Goal: Task Accomplishment & Management: Use online tool/utility

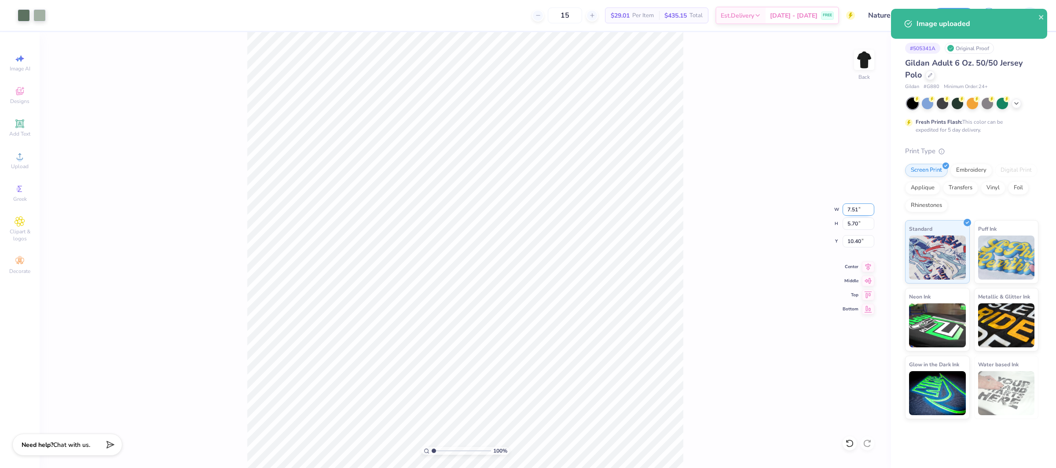
click at [850, 212] on input "7.51" at bounding box center [859, 209] width 32 height 12
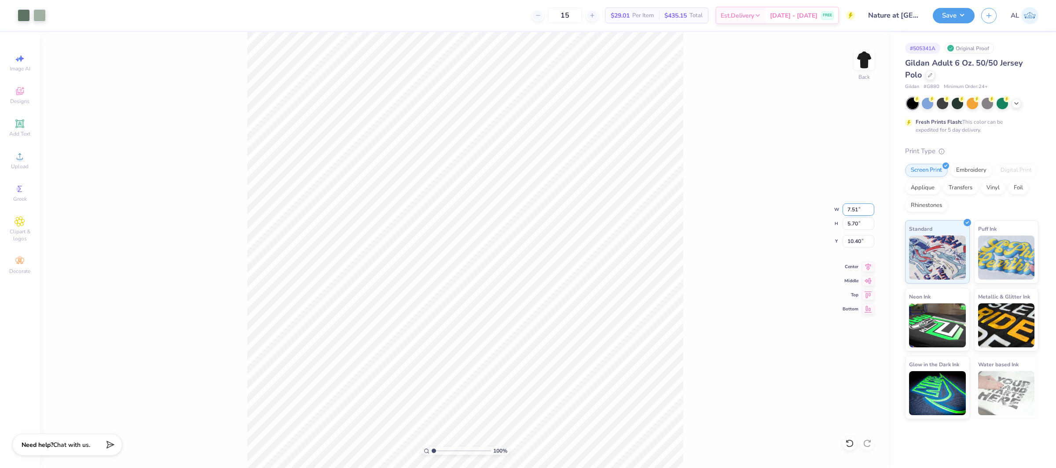
click at [853, 208] on input "7.51" at bounding box center [859, 209] width 32 height 12
type input "4.00"
type input "3.04"
type input "3.00"
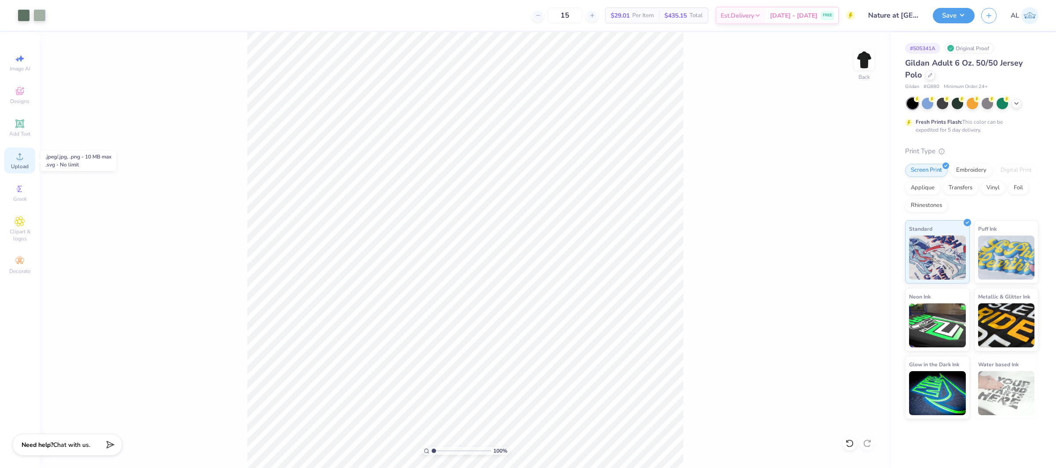
click at [22, 154] on icon at bounding box center [20, 156] width 11 height 11
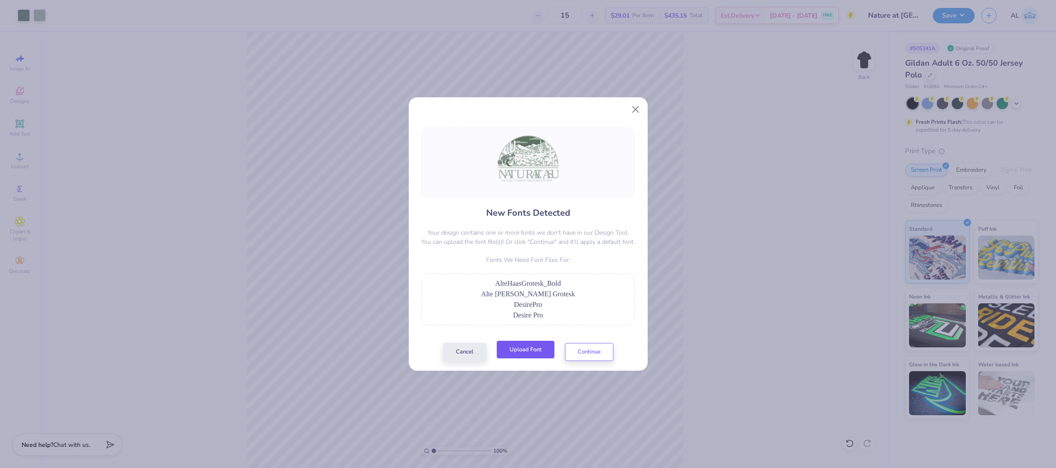
click at [527, 347] on button "Upload Font" at bounding box center [526, 350] width 58 height 18
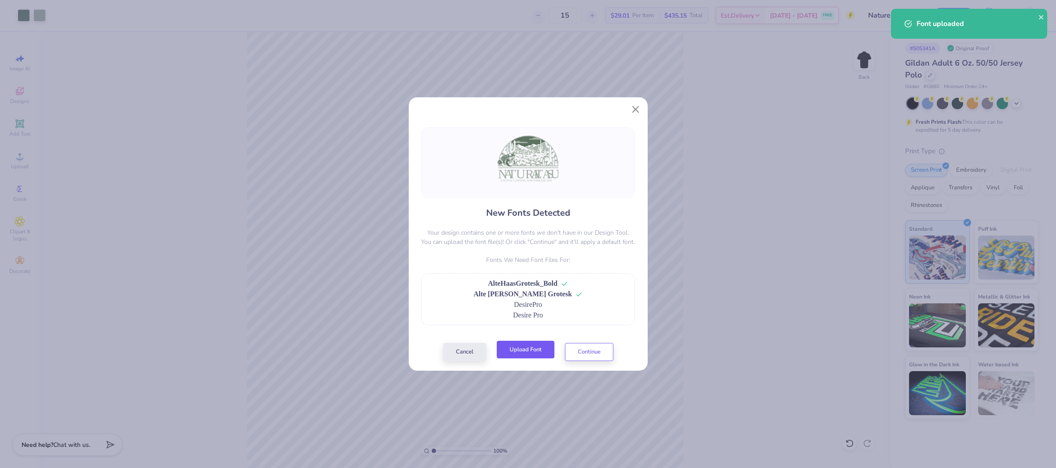
click at [515, 351] on button "Upload Font" at bounding box center [526, 350] width 58 height 18
click at [581, 359] on button "Continue" at bounding box center [589, 350] width 48 height 18
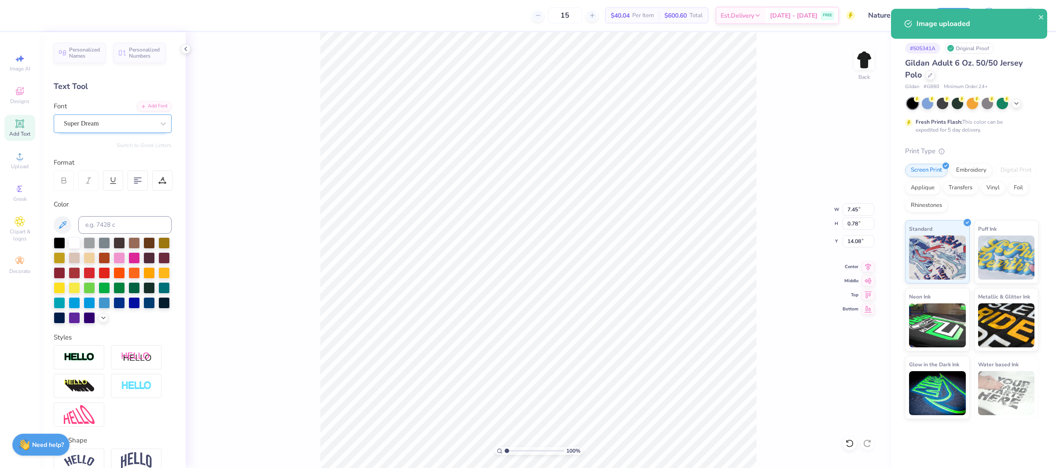
click at [96, 120] on div "Super Dream" at bounding box center [109, 124] width 92 height 14
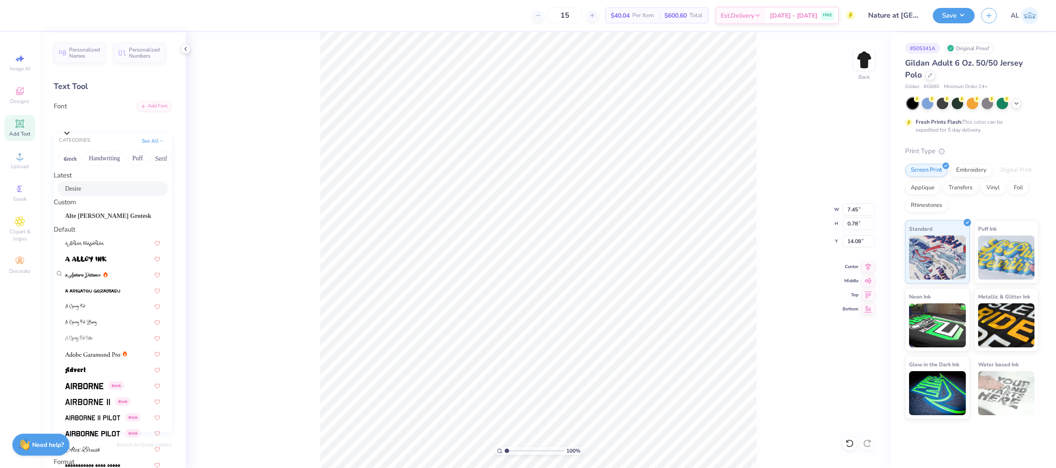
click at [112, 191] on div "Desire" at bounding box center [112, 188] width 95 height 9
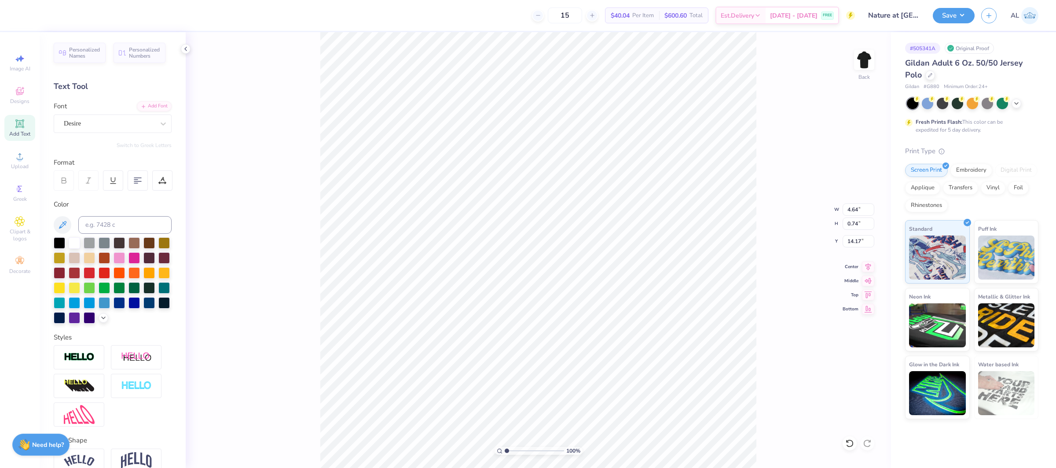
type input "4.64"
type input "0.74"
type input "14.21"
type input "4.64"
type input "0.95"
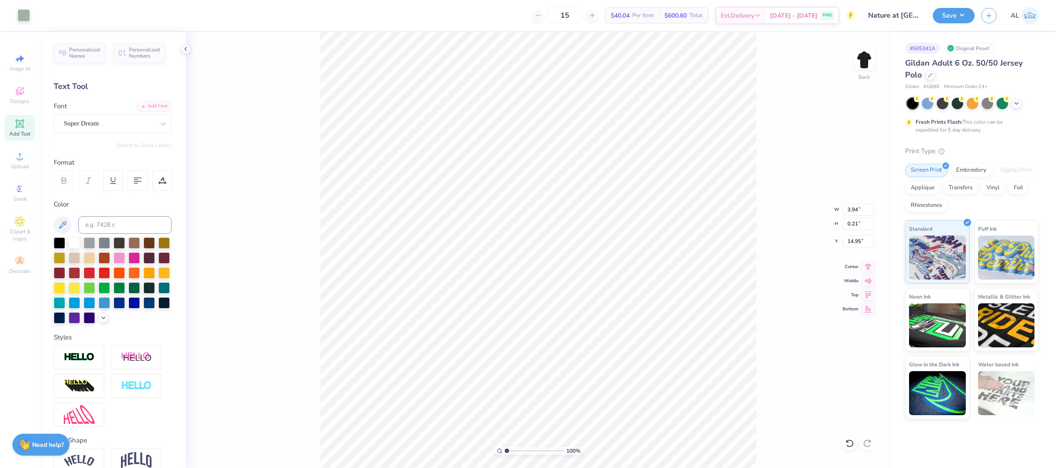
type input "14.21"
type input "3.94"
type input "0.21"
type input "14.95"
click at [101, 128] on div "Super Dream" at bounding box center [109, 124] width 92 height 14
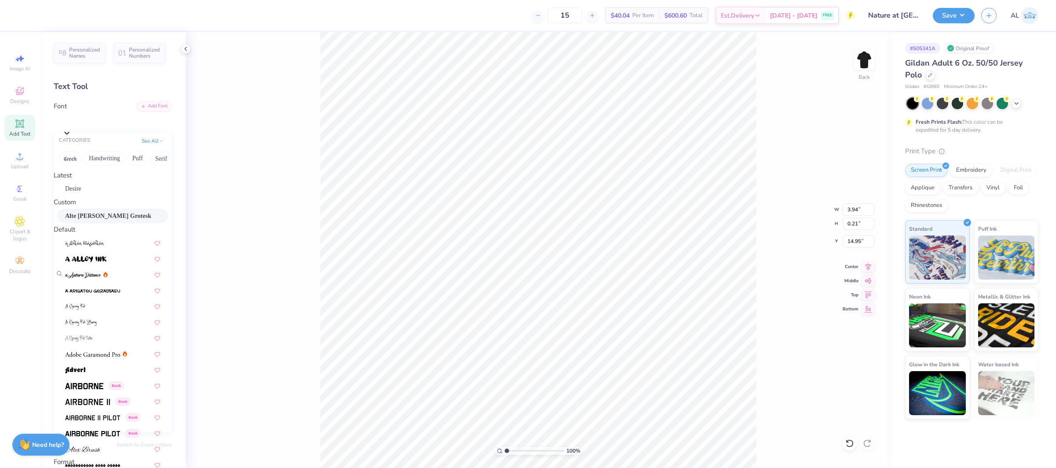
click at [101, 220] on span "Alte [PERSON_NAME] Grotesk" at bounding box center [108, 215] width 86 height 9
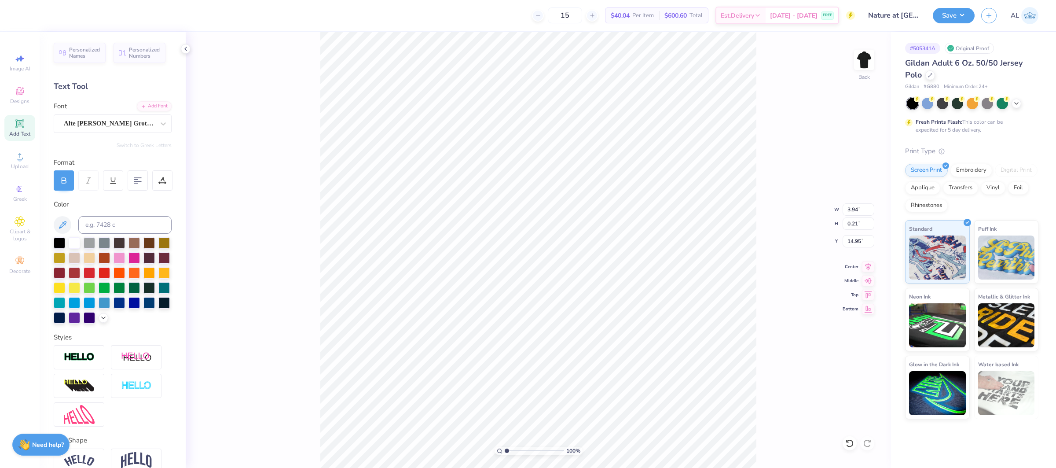
type input "4.41"
type input "0.20"
click at [850, 208] on input "5.03" at bounding box center [859, 209] width 32 height 12
type input "8.15"
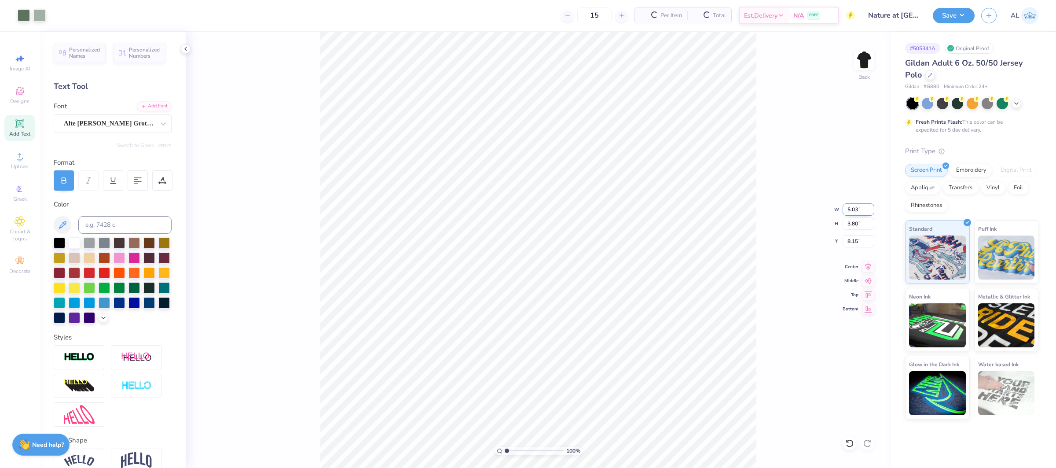
click at [851, 210] on input "5.03" at bounding box center [859, 209] width 32 height 12
type input "4.00"
type input "3.02"
type input "8.53"
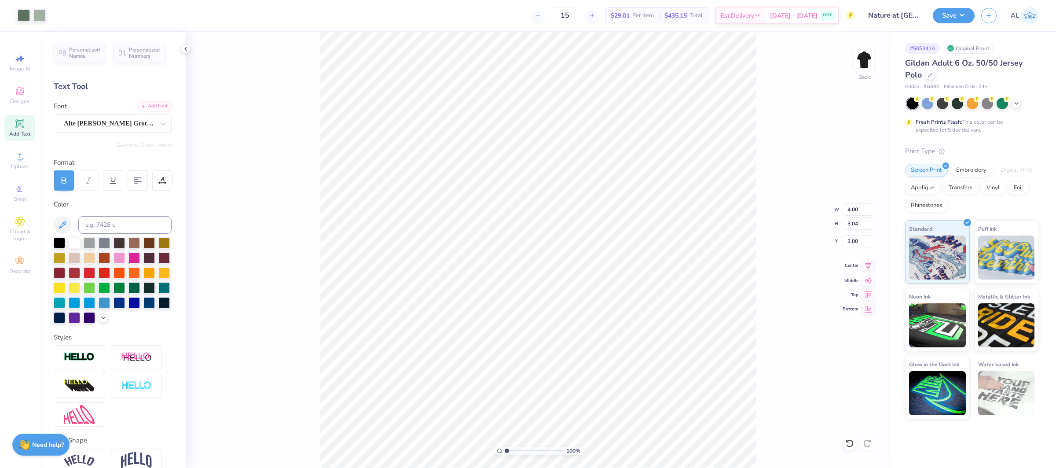
click at [869, 269] on icon at bounding box center [868, 265] width 12 height 11
click at [863, 243] on input "8.53" at bounding box center [859, 241] width 32 height 12
click at [844, 243] on input "8.53" at bounding box center [859, 241] width 32 height 12
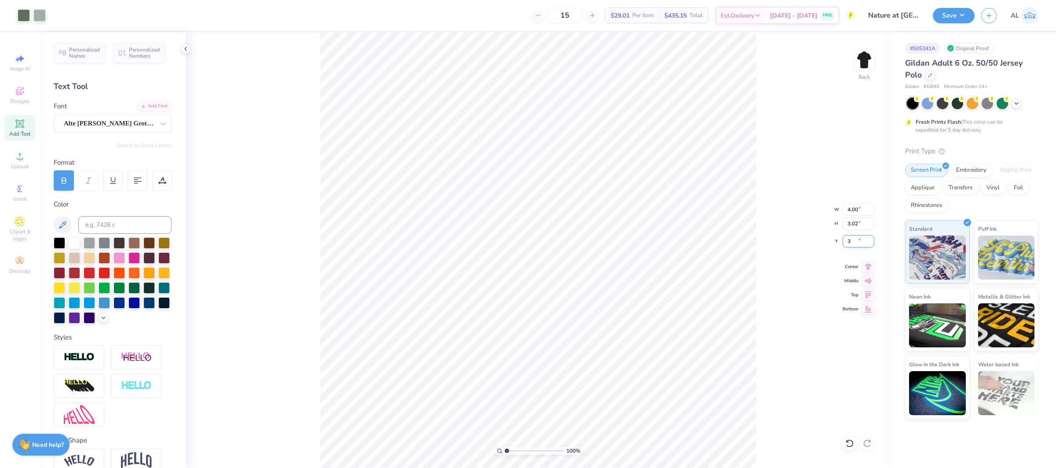
type input "3.00"
click at [870, 267] on icon at bounding box center [868, 265] width 12 height 11
type input "5.24"
click at [532, 450] on input "range" at bounding box center [534, 451] width 59 height 8
type input "5.22"
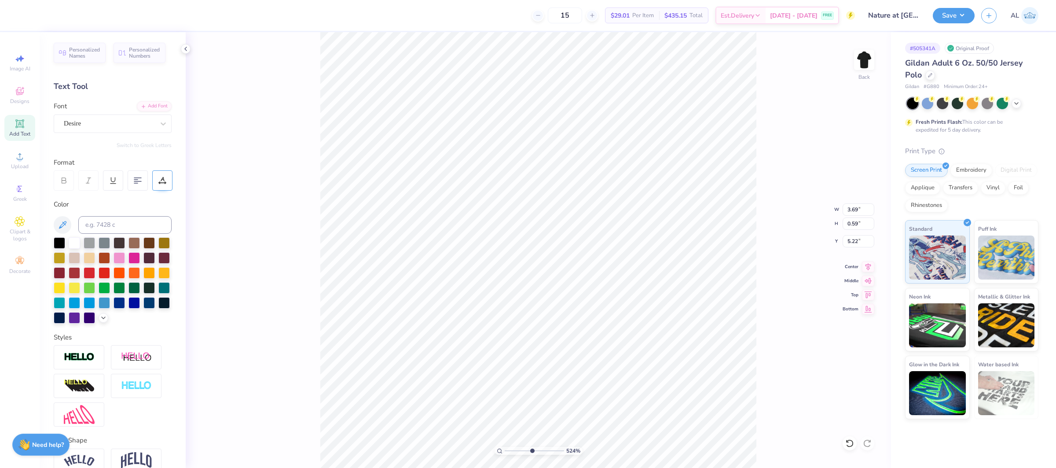
click at [166, 183] on icon at bounding box center [165, 182] width 1 height 1
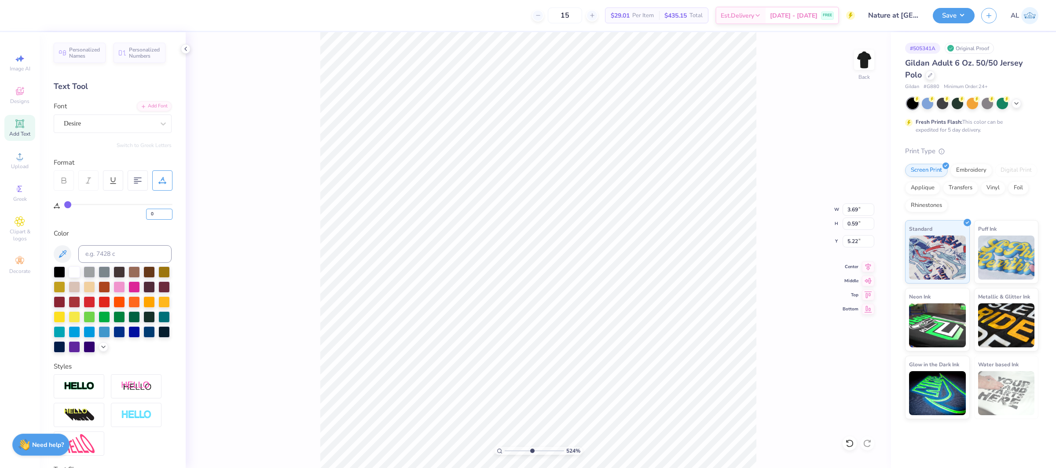
drag, startPoint x: 157, startPoint y: 215, endPoint x: 134, endPoint y: 213, distance: 22.9
click at [135, 214] on div "0" at bounding box center [118, 212] width 108 height 16
type input "1"
type input "3.79"
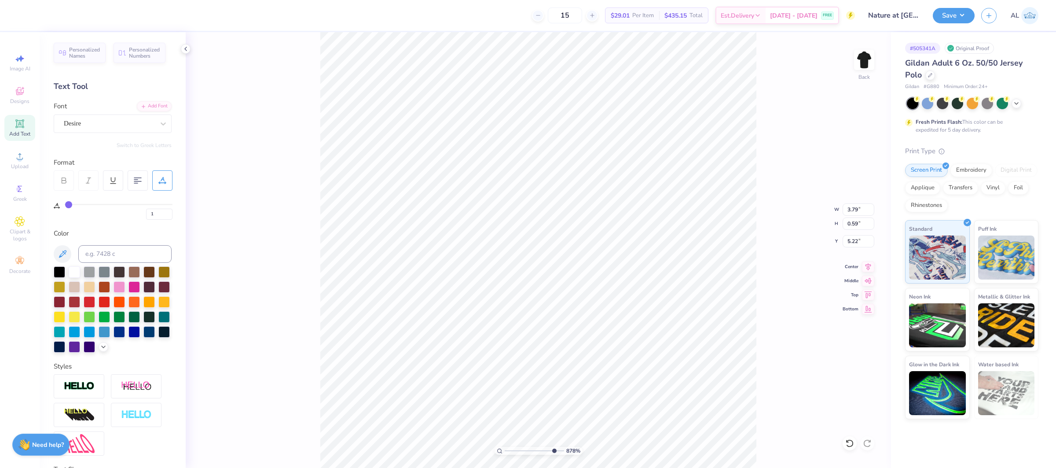
type input "8.78"
click at [552, 451] on input "range" at bounding box center [534, 451] width 59 height 8
type input "5.20"
type input "3.97"
type input "2.33"
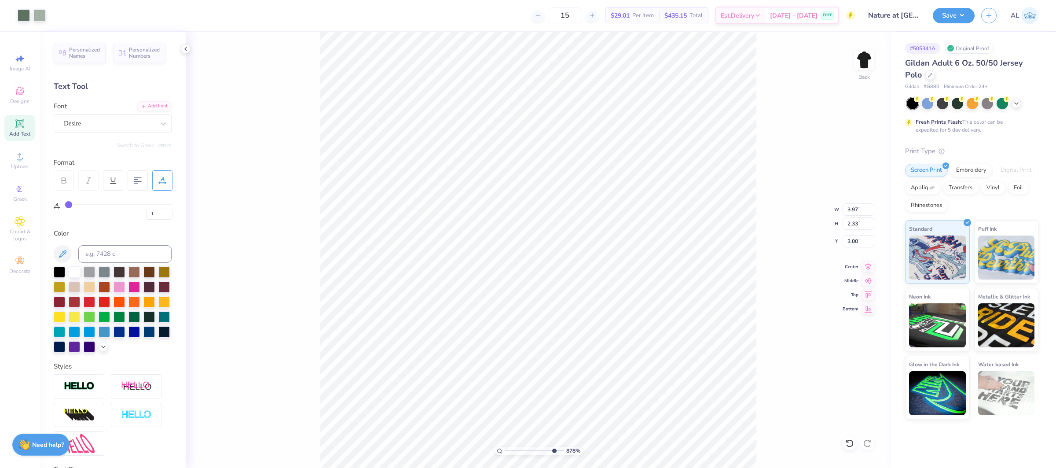
type input "3.02"
type input "3.98"
click at [855, 240] on input "3.02" at bounding box center [859, 241] width 32 height 12
type input "3.00"
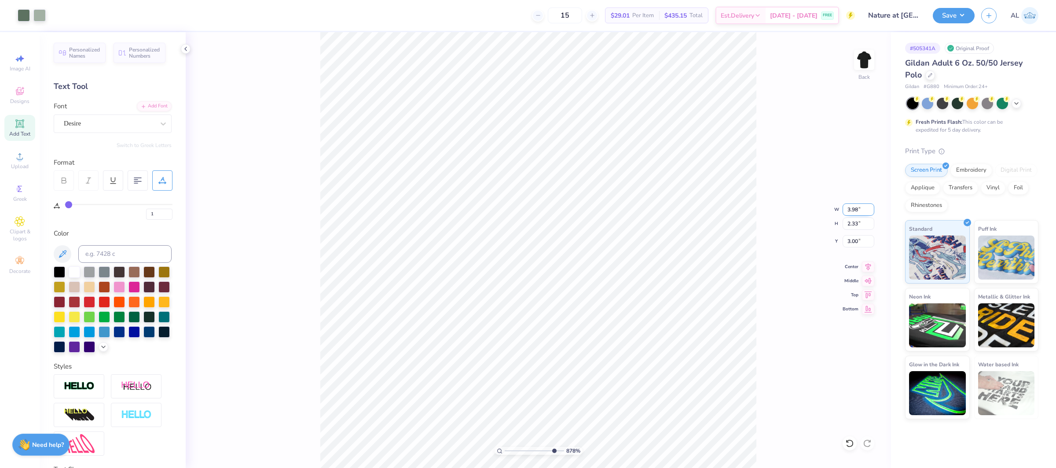
click at [854, 207] on input "3.98" at bounding box center [859, 209] width 32 height 12
type input "4.00"
type input "2.34"
click at [855, 240] on input "2.97" at bounding box center [859, 241] width 32 height 12
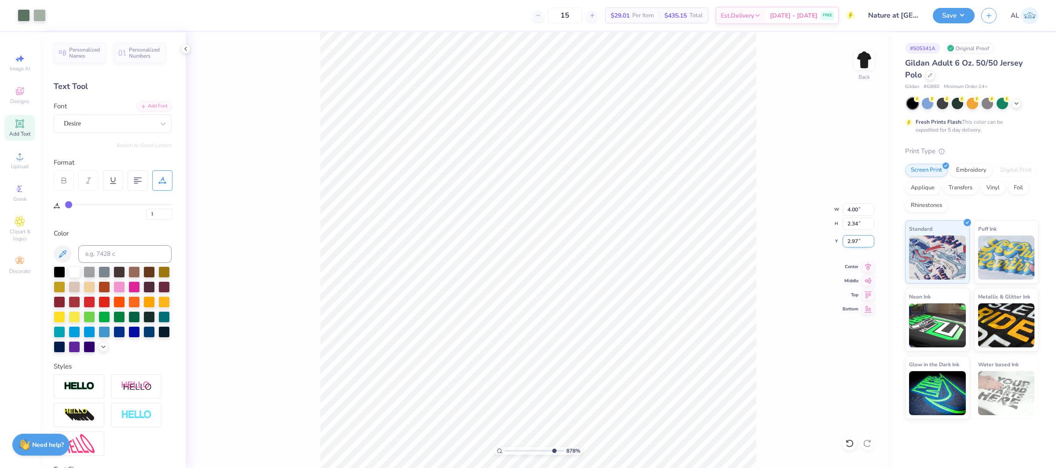
click at [855, 240] on input "2.97" at bounding box center [859, 241] width 32 height 12
type input "3.00"
click at [871, 264] on icon at bounding box center [869, 264] width 6 height 7
type input "10"
click at [562, 453] on input "range" at bounding box center [534, 451] width 59 height 8
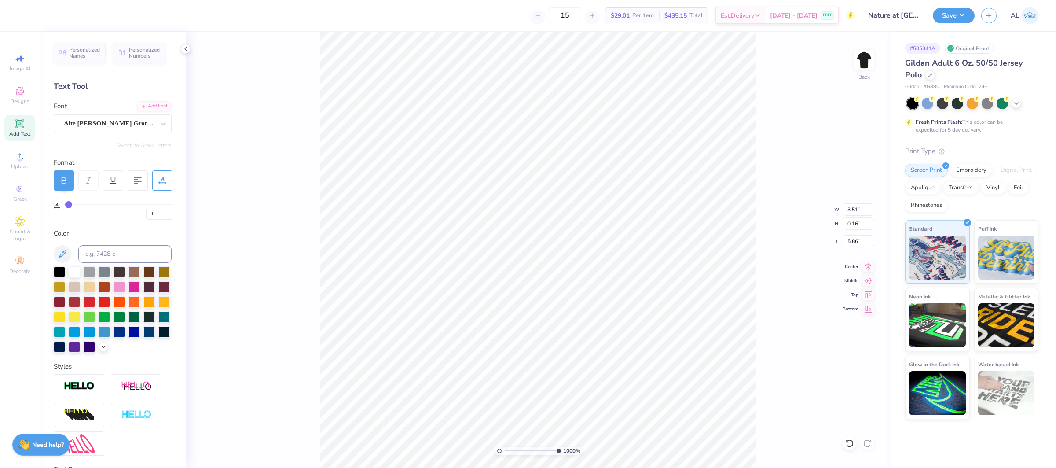
type input "3.51"
type input "0.16"
type input "5.86"
type input "3"
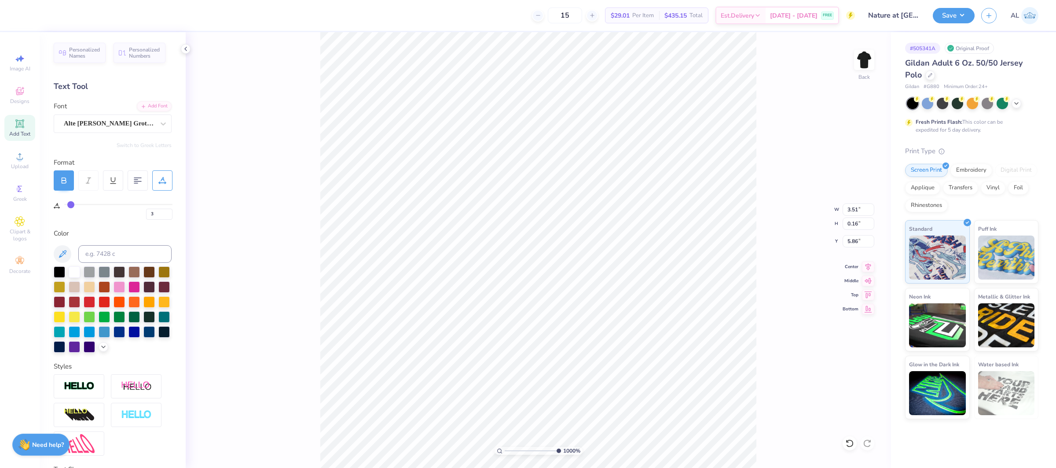
type input "5.88"
drag, startPoint x: 529, startPoint y: 453, endPoint x: 521, endPoint y: 452, distance: 7.5
click at [521, 452] on input "range" at bounding box center [534, 451] width 59 height 8
click at [461, 445] on div "100 %" at bounding box center [538, 250] width 436 height 436
click at [869, 264] on icon at bounding box center [868, 265] width 12 height 11
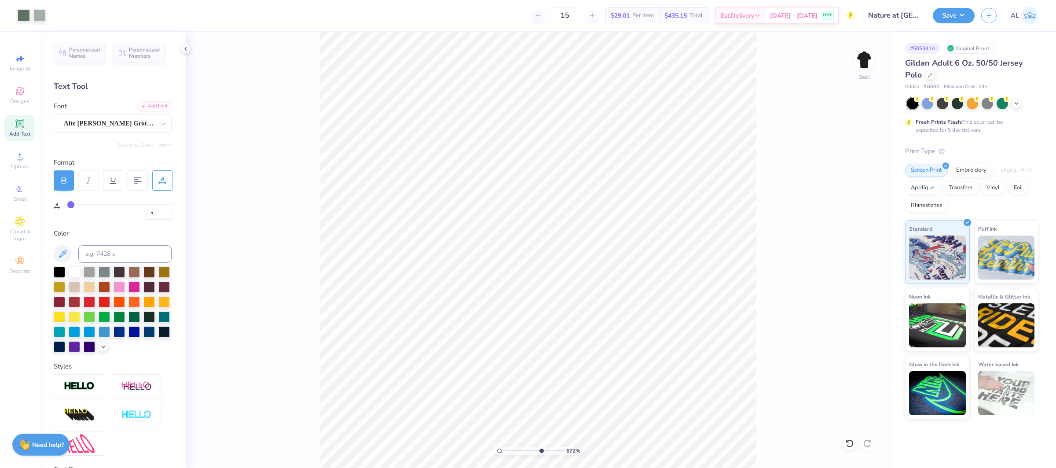
click at [541, 450] on input "range" at bounding box center [534, 451] width 59 height 8
type input "1"
click at [457, 446] on div "100 %" at bounding box center [538, 250] width 436 height 436
click at [961, 19] on button "Save" at bounding box center [954, 14] width 42 height 15
click at [78, 273] on div at bounding box center [74, 270] width 11 height 11
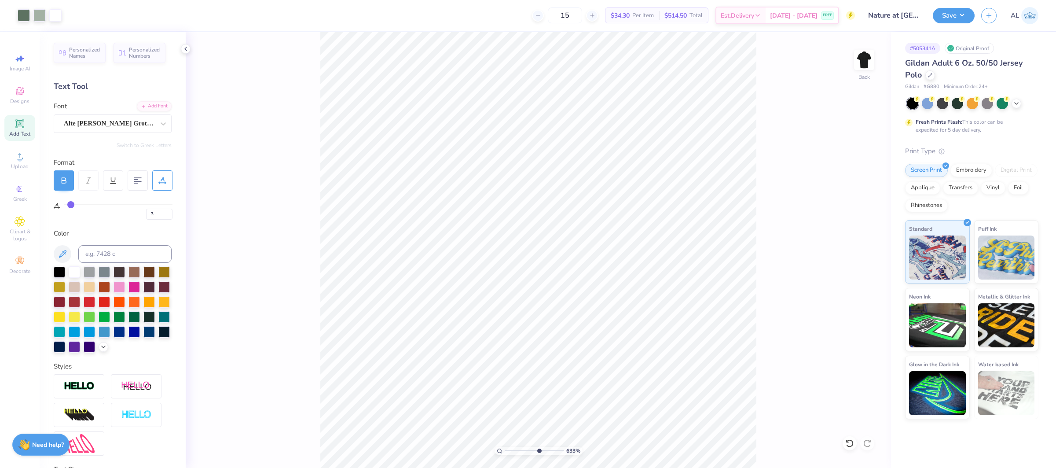
type input "6.33"
click at [538, 449] on input "range" at bounding box center [534, 451] width 59 height 8
type input "1"
drag, startPoint x: 527, startPoint y: 450, endPoint x: 493, endPoint y: 452, distance: 34.4
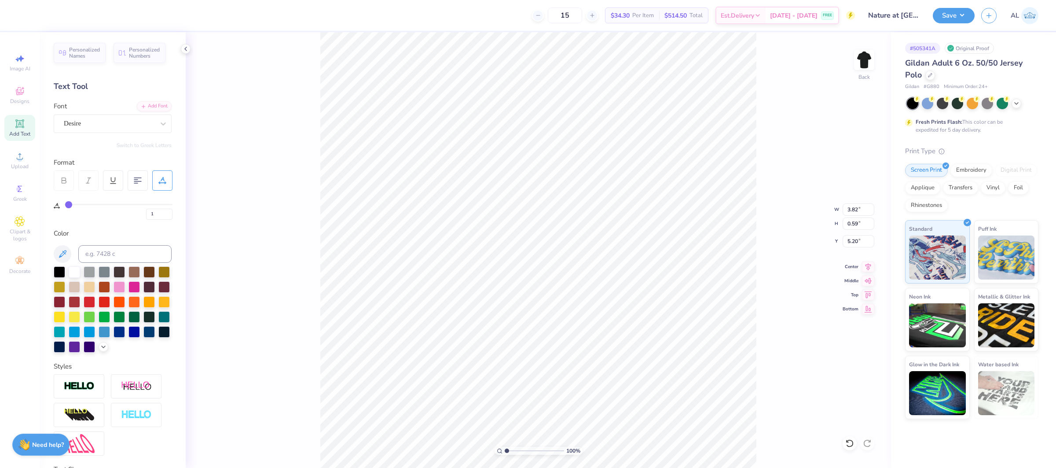
click at [505, 452] on input "range" at bounding box center [534, 451] width 59 height 8
click at [414, 14] on div "Art colors 15 Per Item Total Est. Delivery N/A FREE Design Title Nature at ASU …" at bounding box center [528, 234] width 1056 height 468
click at [952, 13] on button "Save" at bounding box center [954, 14] width 42 height 15
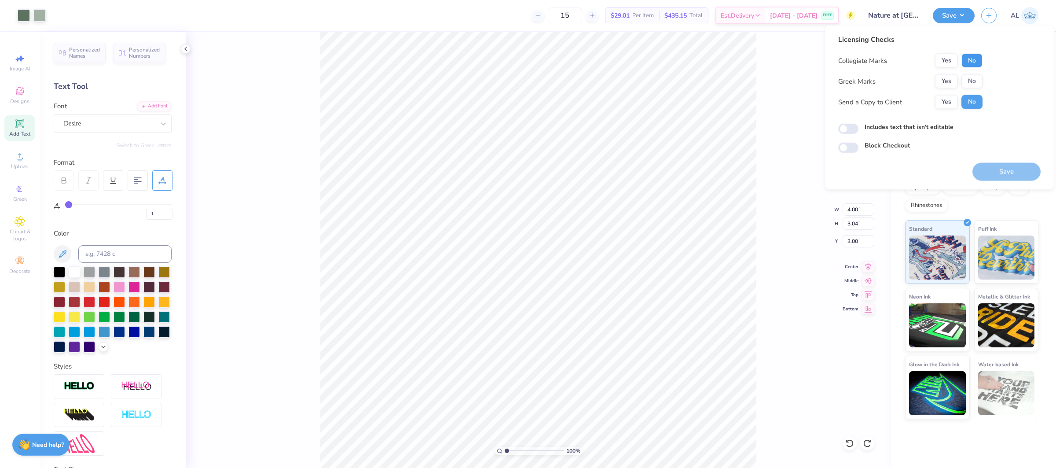
click at [968, 63] on button "No" at bounding box center [972, 61] width 21 height 14
click at [942, 61] on button "Yes" at bounding box center [946, 61] width 23 height 14
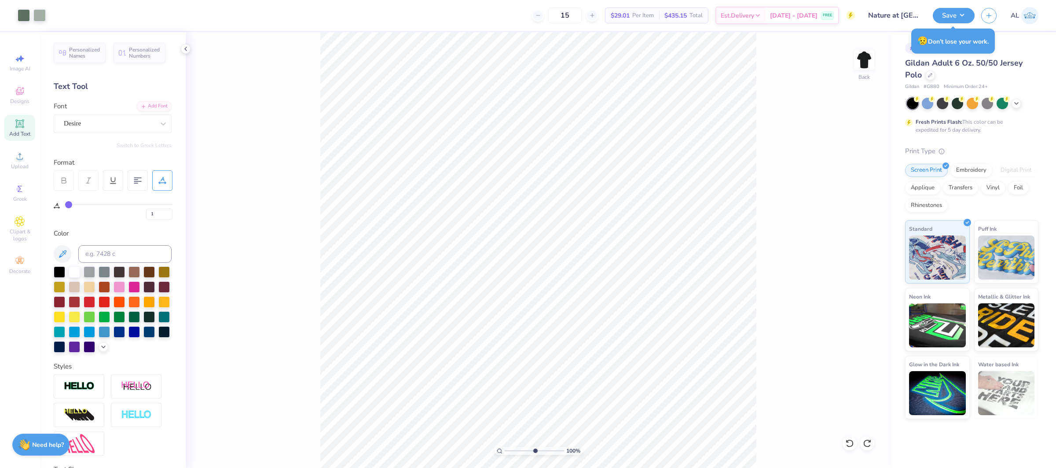
click at [535, 452] on input "range" at bounding box center [534, 451] width 59 height 8
click at [536, 453] on input "range" at bounding box center [534, 451] width 59 height 8
click at [506, 450] on input "range" at bounding box center [534, 451] width 59 height 8
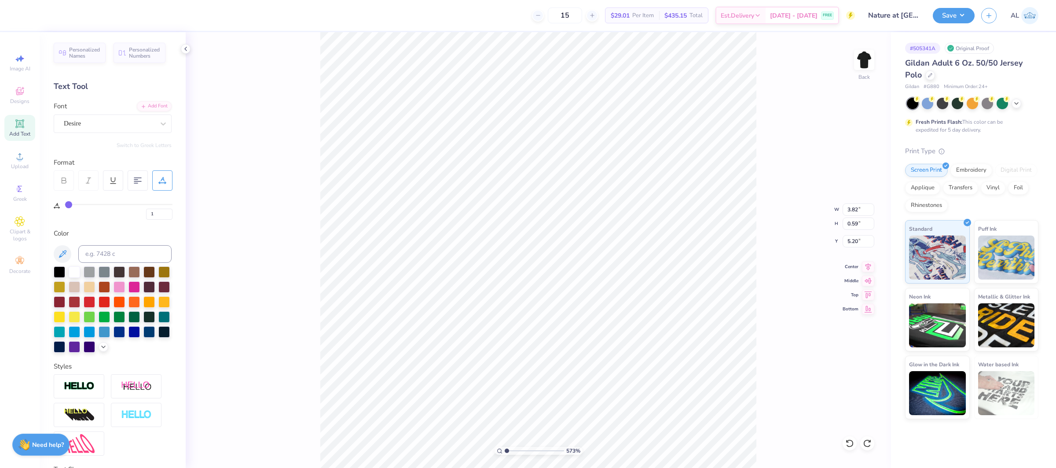
click at [529, 453] on input "range" at bounding box center [534, 451] width 59 height 8
click at [521, 451] on input "range" at bounding box center [534, 451] width 59 height 8
type input "1"
click at [474, 456] on div "100 %" at bounding box center [538, 250] width 436 height 436
click at [788, 226] on div "100 % Back" at bounding box center [539, 250] width 706 height 436
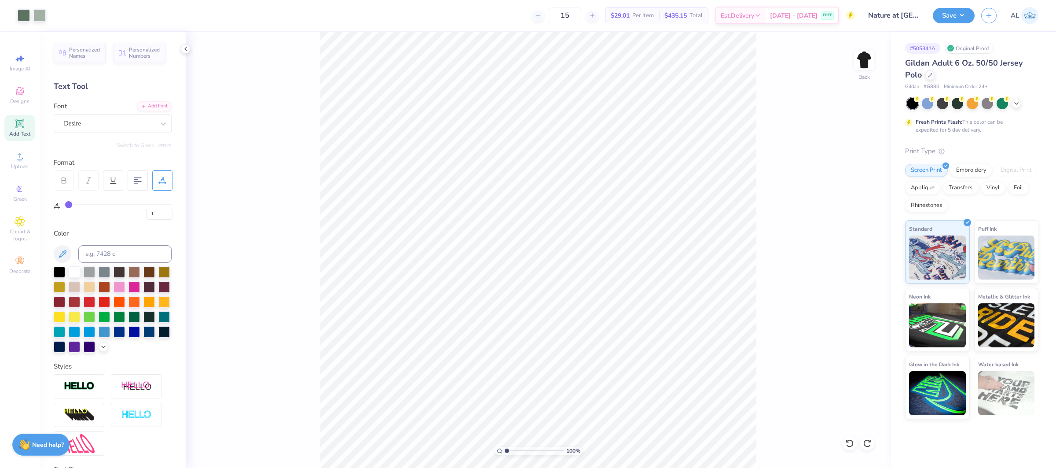
click at [552, 143] on div "100 % Back" at bounding box center [539, 250] width 706 height 436
click at [20, 166] on span "Upload" at bounding box center [20, 166] width 18 height 7
click at [26, 155] on div "Upload" at bounding box center [19, 160] width 31 height 26
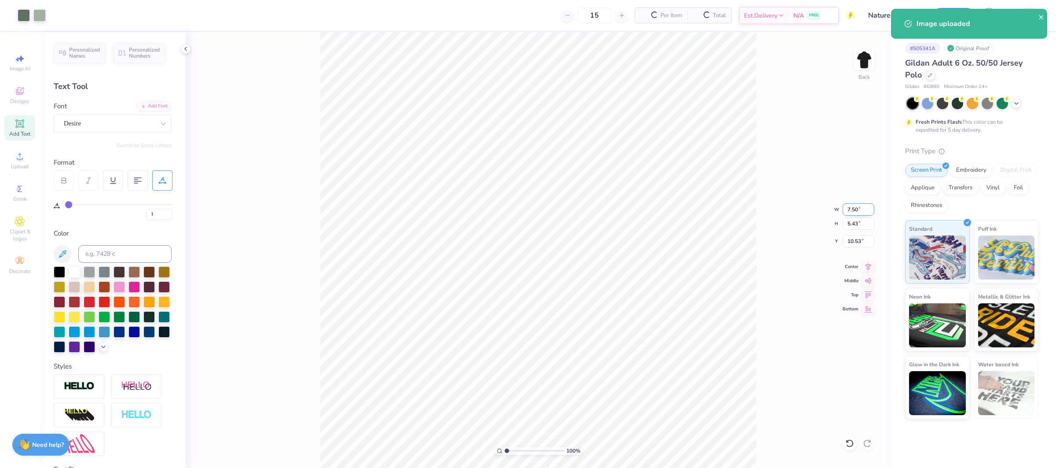
click at [850, 206] on input "7.50" at bounding box center [859, 209] width 32 height 12
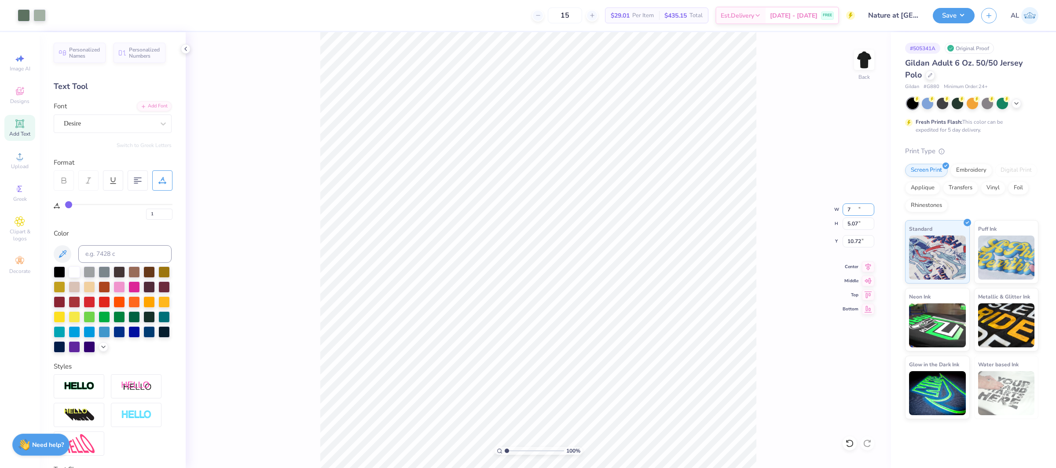
type input "7.00"
type input "5.07"
click at [855, 244] on input "10.72" at bounding box center [859, 241] width 32 height 12
type input "2.00"
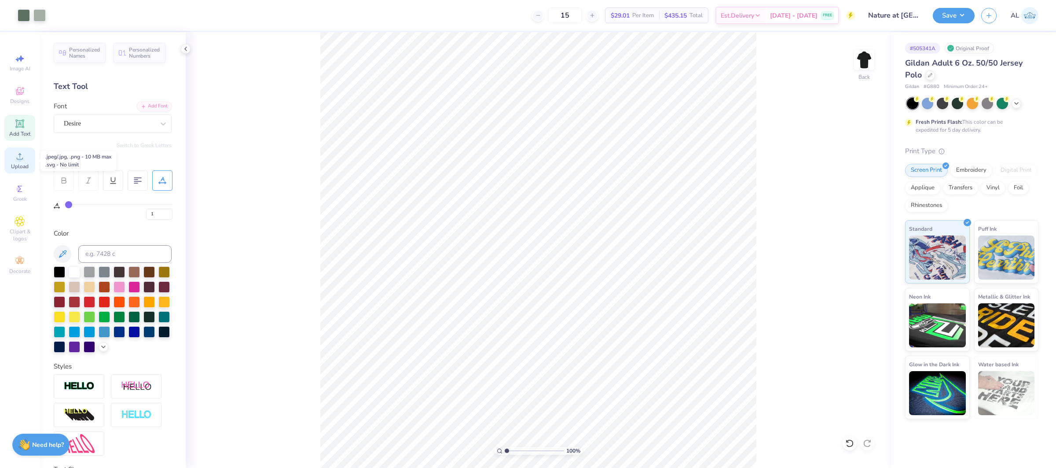
click at [17, 158] on icon at bounding box center [20, 156] width 6 height 6
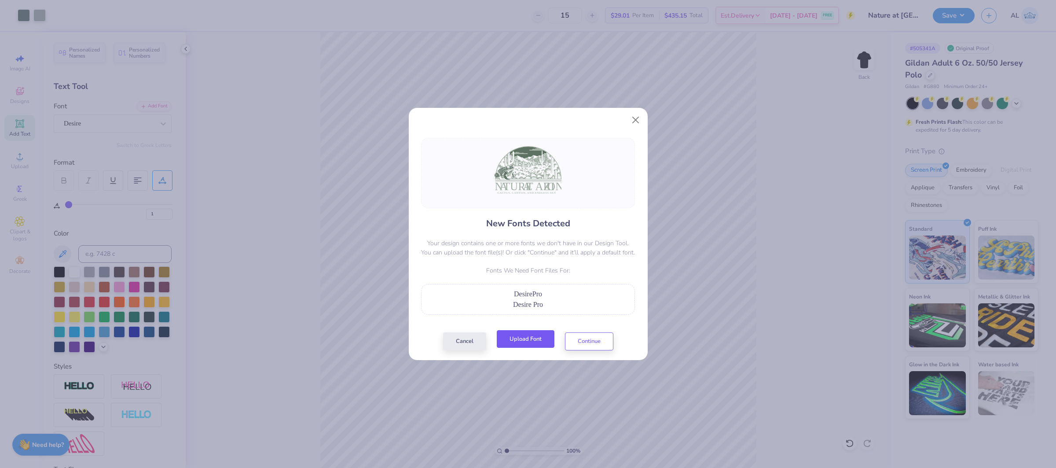
click at [538, 345] on button "Upload Font" at bounding box center [526, 339] width 58 height 18
click at [604, 337] on button "Continue" at bounding box center [589, 339] width 48 height 18
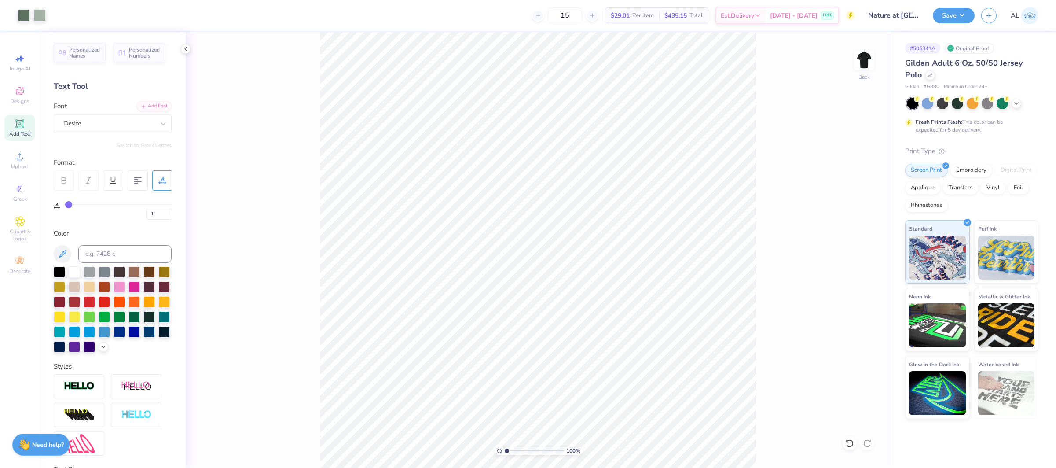
type input "0"
click at [88, 123] on div "Super Dream" at bounding box center [109, 124] width 92 height 14
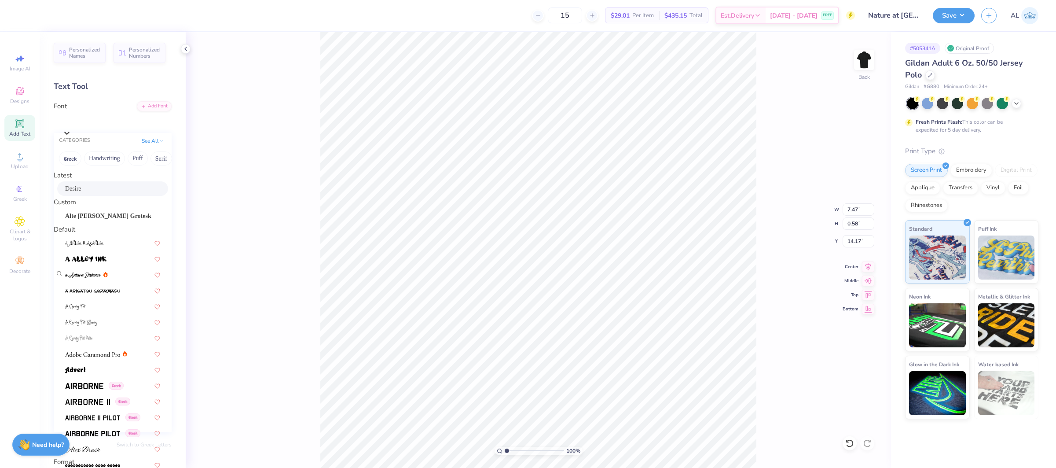
click at [112, 193] on div "Desire" at bounding box center [112, 188] width 95 height 9
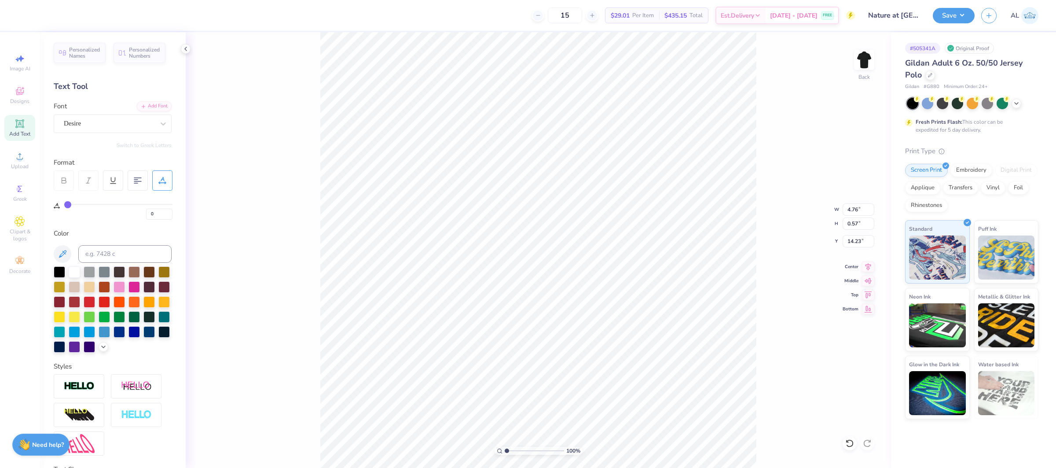
type input "4.76"
type input "0.57"
type input "14.23"
click at [870, 266] on icon at bounding box center [868, 265] width 12 height 11
type input "5"
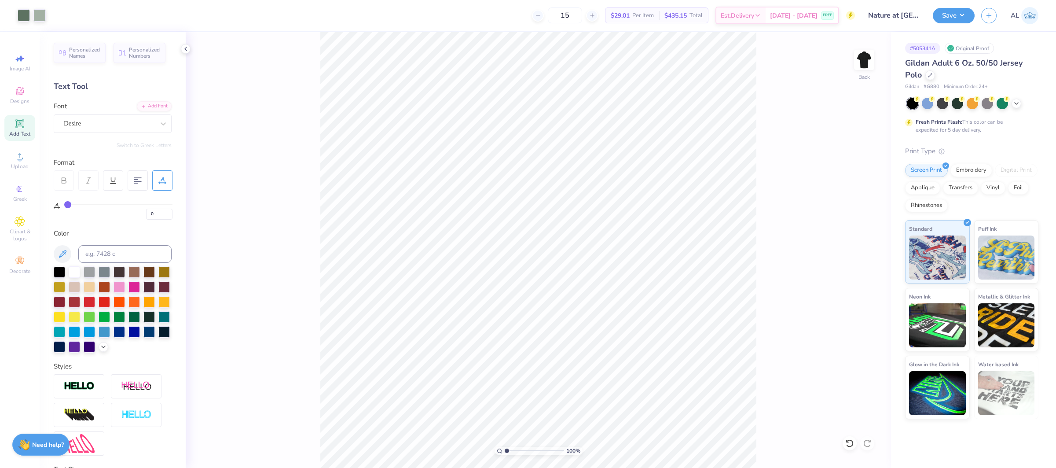
type input "5"
click at [94, 107] on div "Font Super Dream" at bounding box center [113, 117] width 118 height 32
click at [94, 123] on div "Super Dream" at bounding box center [109, 124] width 92 height 14
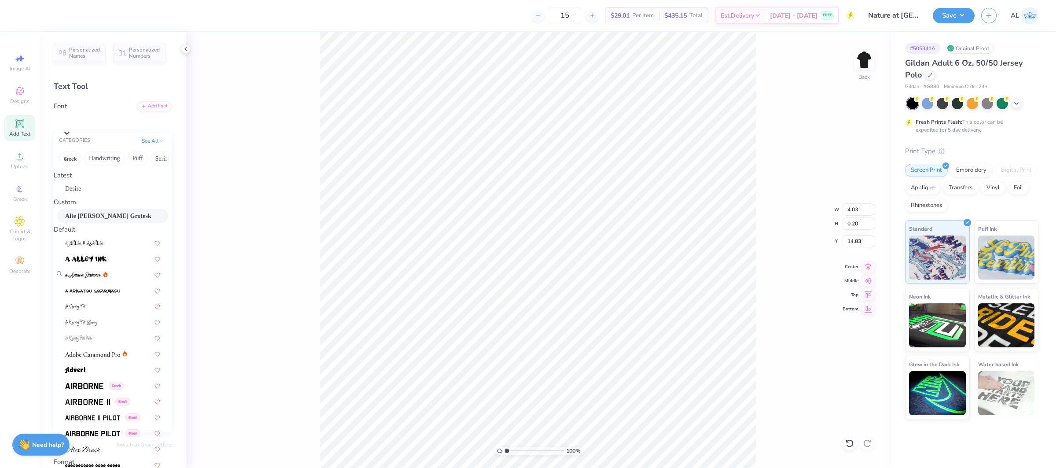
click at [119, 221] on div "Alte [PERSON_NAME] Grotesk" at bounding box center [112, 215] width 95 height 9
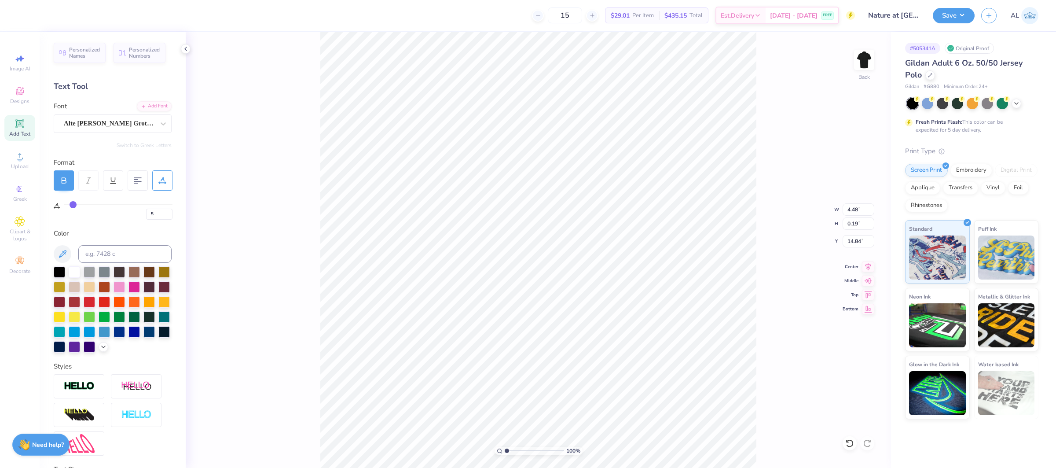
type input "4.48"
type input "0.19"
type input "14.84"
click at [868, 269] on icon at bounding box center [869, 264] width 6 height 7
click at [866, 267] on icon at bounding box center [868, 265] width 12 height 11
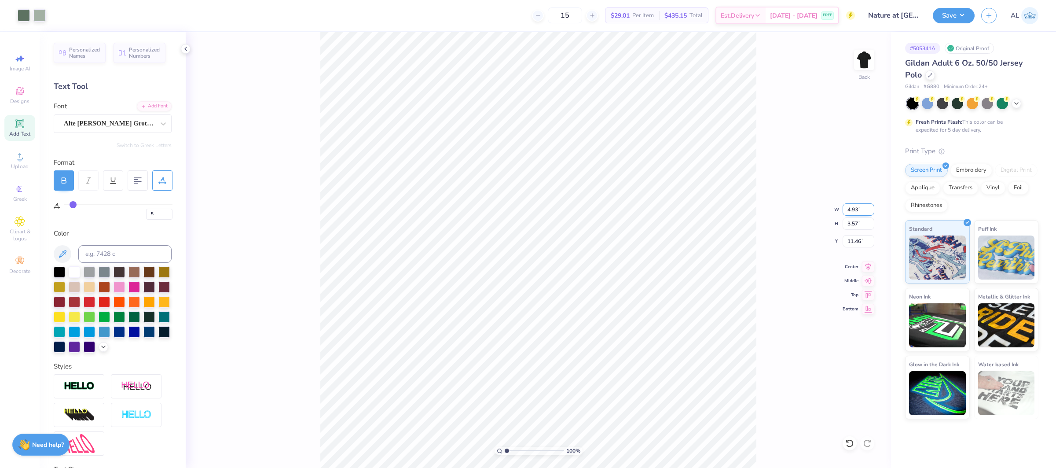
click at [856, 210] on input "4.93" at bounding box center [859, 209] width 32 height 12
type input "7.00"
type input "5.07"
click at [856, 240] on input "10.71" at bounding box center [859, 241] width 32 height 12
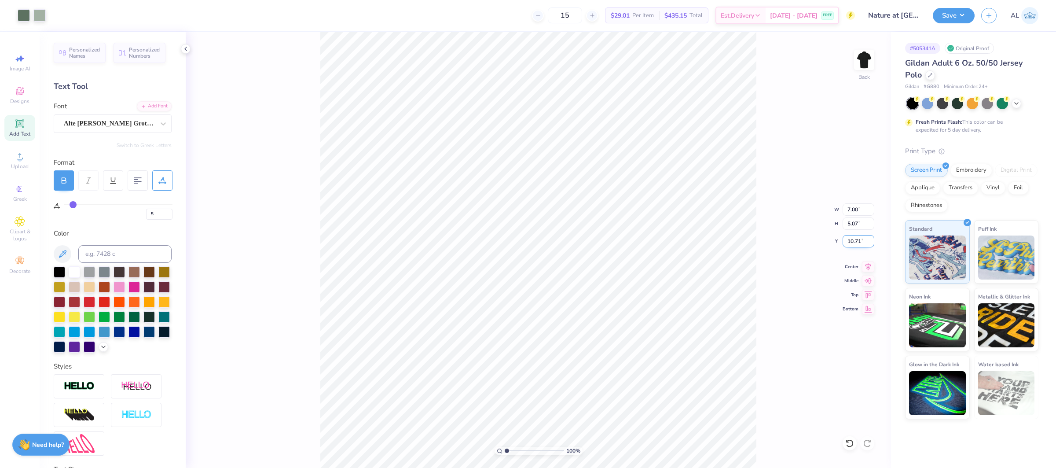
click at [856, 240] on input "10.71" at bounding box center [859, 241] width 32 height 12
type input "2.00"
click at [865, 265] on icon at bounding box center [868, 265] width 12 height 11
type input "4.33"
click at [526, 452] on input "range" at bounding box center [534, 451] width 59 height 8
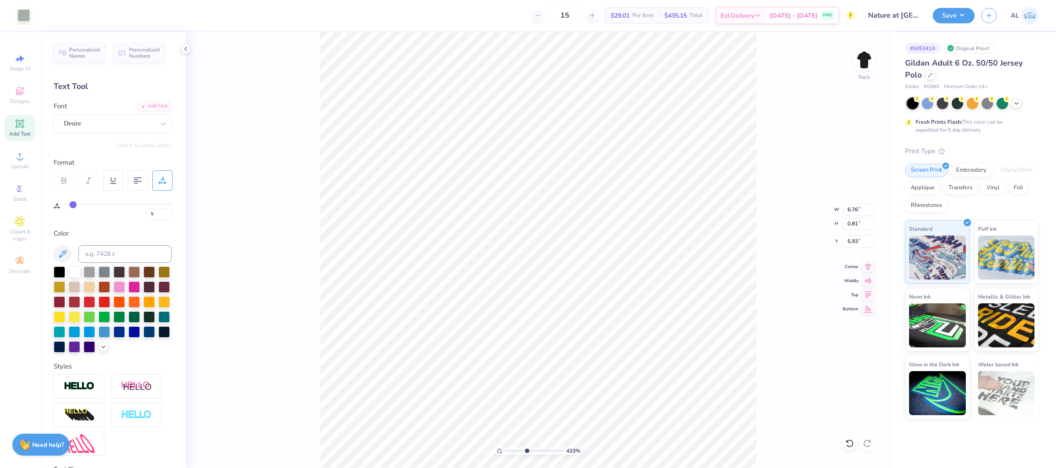
type input "0"
type input "5.86"
click at [159, 212] on input "0" at bounding box center [159, 214] width 26 height 11
type input "1"
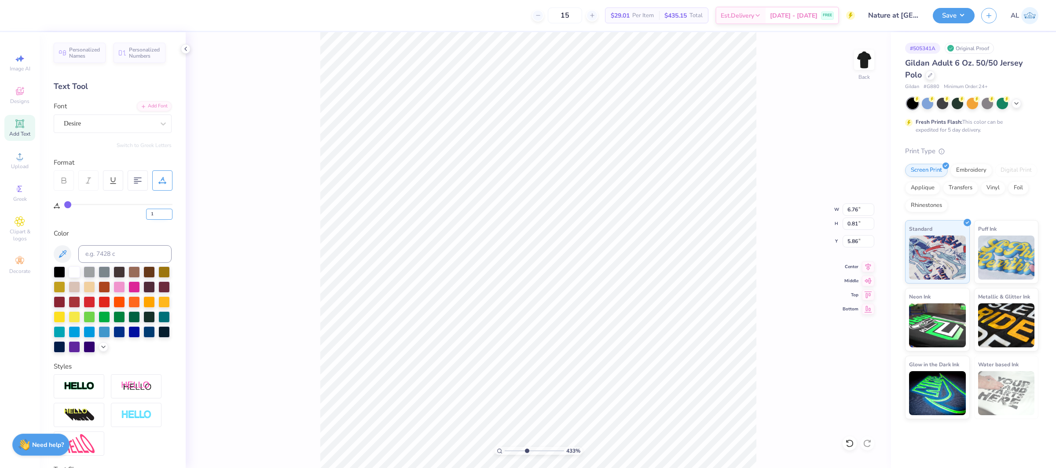
type input "1"
click at [852, 204] on input "6.95" at bounding box center [859, 209] width 32 height 12
type input "7.00"
click at [869, 268] on icon at bounding box center [869, 264] width 6 height 7
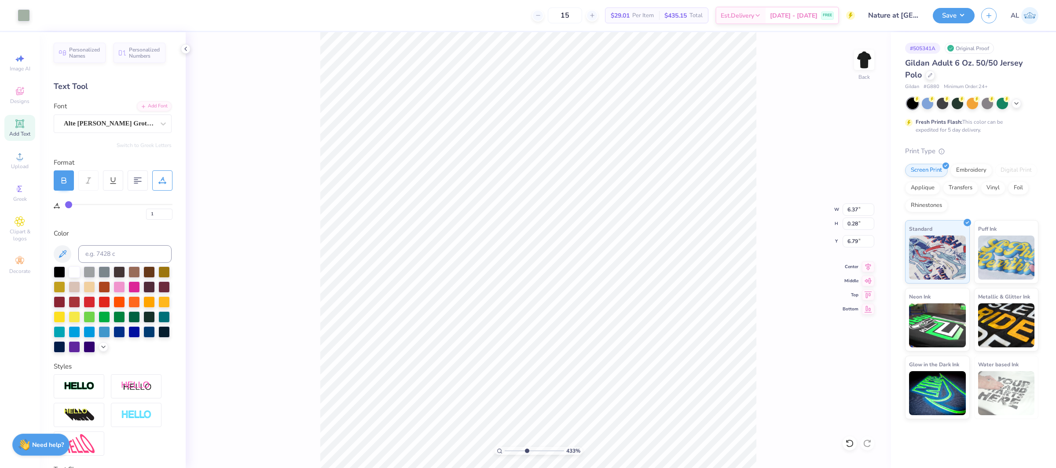
type input "5"
type input "1"
click at [505, 448] on input "range" at bounding box center [534, 451] width 59 height 8
type input "8.31"
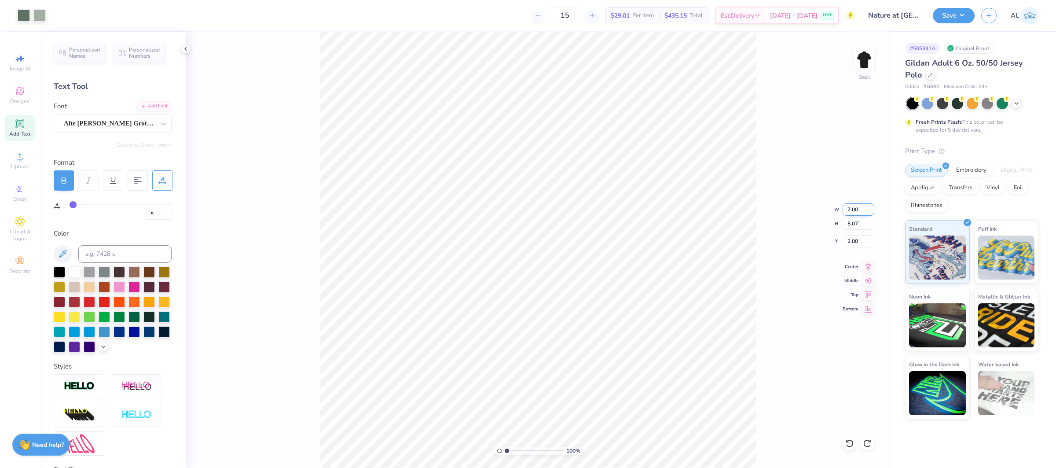
click at [865, 210] on input "7.00" at bounding box center [859, 209] width 32 height 12
click at [852, 210] on input "7.00" at bounding box center [859, 209] width 32 height 12
type input "4.00"
type input "2.90"
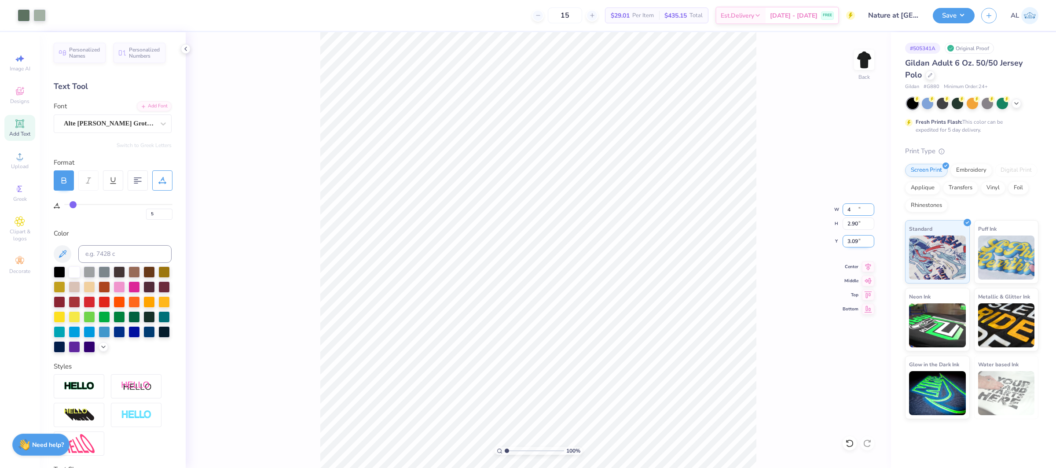
type input "3.09"
click at [851, 206] on input "4.00" at bounding box center [859, 209] width 32 height 12
type input "3.50"
type input "2.53"
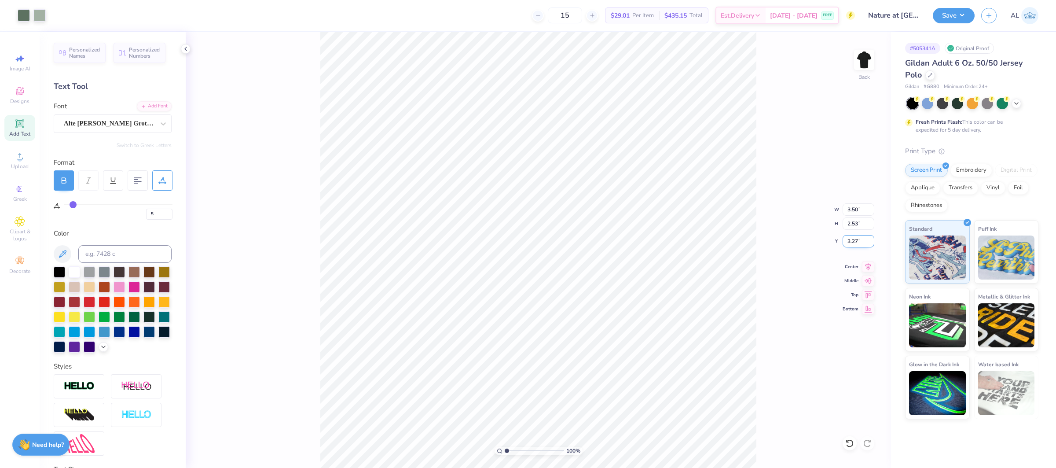
click at [856, 239] on input "3.27" at bounding box center [859, 241] width 32 height 12
type input "1"
type input "3.21"
click at [869, 268] on icon at bounding box center [868, 265] width 12 height 11
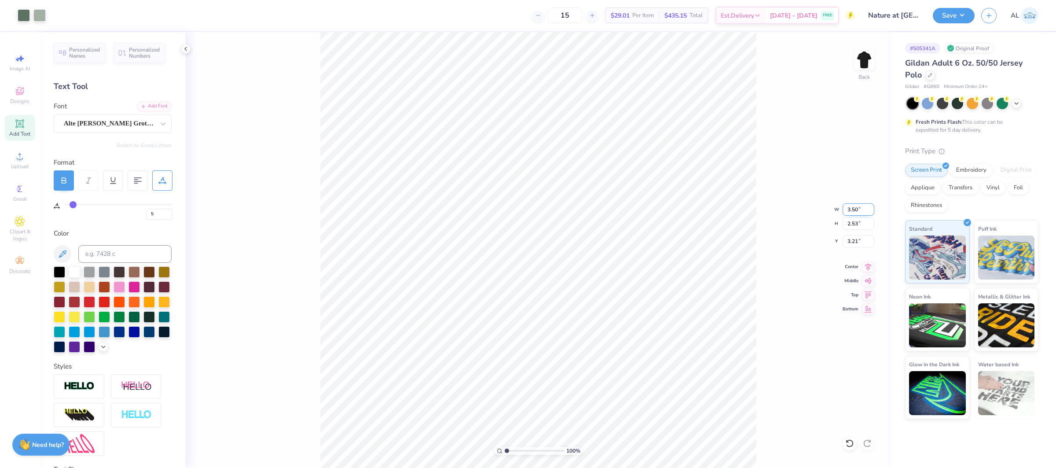
click at [856, 209] on input "3.50" at bounding box center [859, 209] width 32 height 12
type input "4.00"
type input "2.90"
click at [852, 243] on input "3.03" at bounding box center [859, 241] width 32 height 12
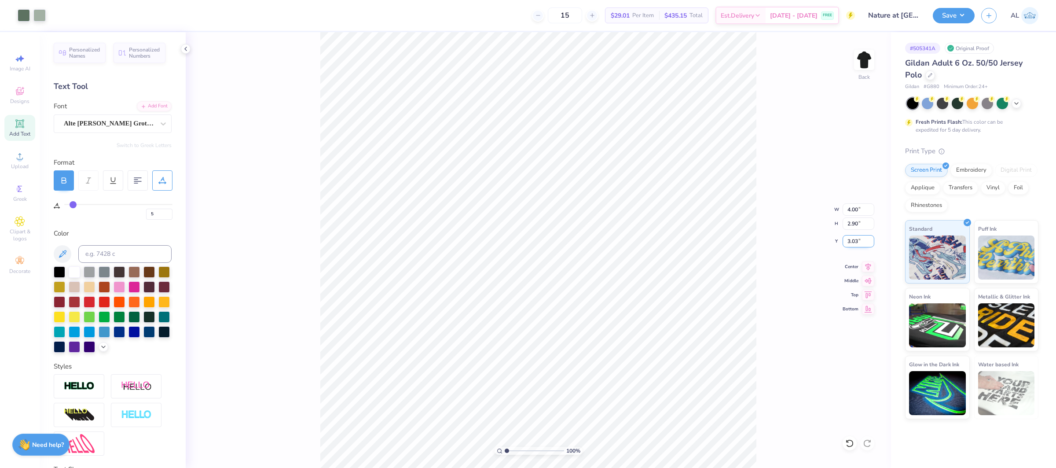
click at [852, 243] on input "3.03" at bounding box center [859, 241] width 32 height 12
type input "3.00"
click at [864, 265] on icon at bounding box center [868, 265] width 12 height 11
click at [318, 56] on div "100 % Back" at bounding box center [539, 250] width 706 height 436
click at [548, 452] on input "range" at bounding box center [534, 451] width 59 height 8
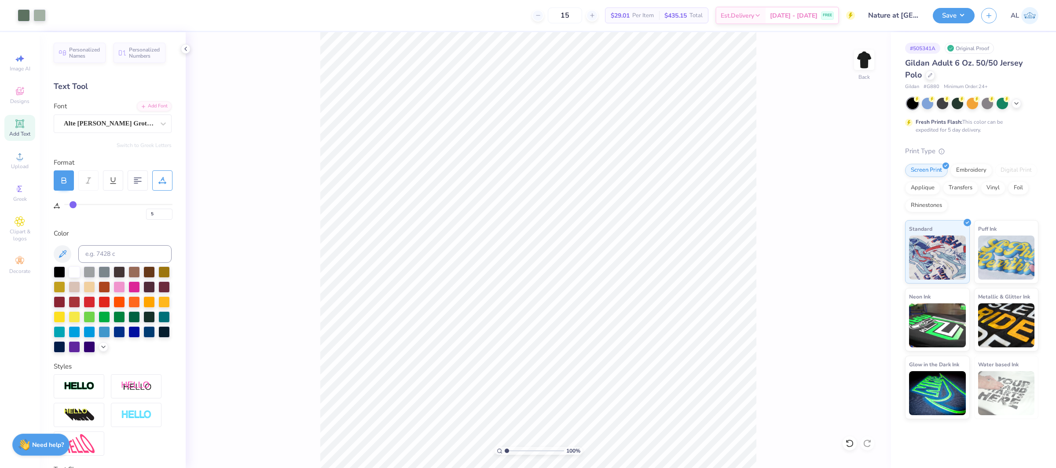
type input "1"
click at [461, 446] on div "100 %" at bounding box center [538, 250] width 436 height 436
click at [869, 266] on icon at bounding box center [868, 265] width 12 height 11
click at [953, 11] on button "Save" at bounding box center [954, 14] width 42 height 15
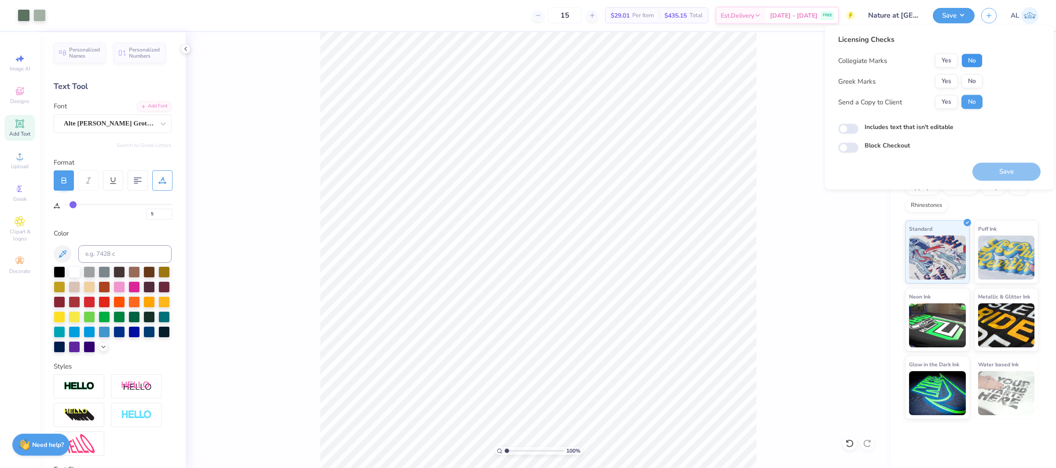
click at [972, 60] on button "No" at bounding box center [972, 61] width 21 height 14
click at [971, 81] on button "No" at bounding box center [972, 81] width 21 height 14
click at [1009, 172] on button "Save" at bounding box center [1007, 172] width 68 height 18
